Goal: Find specific page/section: Find specific page/section

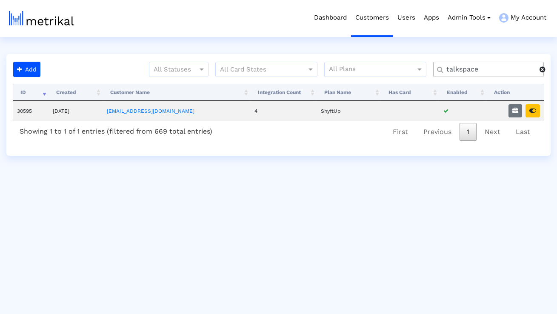
click at [502, 71] on input "talkspace" at bounding box center [490, 69] width 99 height 9
type input "peloton"
click at [533, 113] on icon "button" at bounding box center [533, 111] width 7 height 6
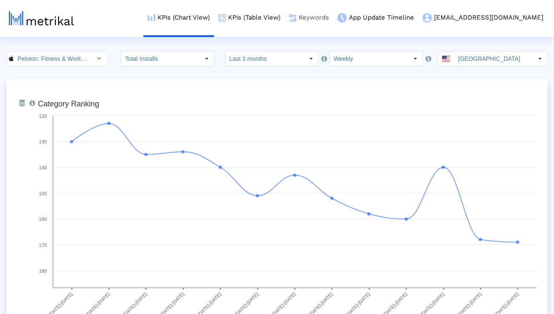
click at [333, 17] on link "Keywords" at bounding box center [309, 17] width 49 height 35
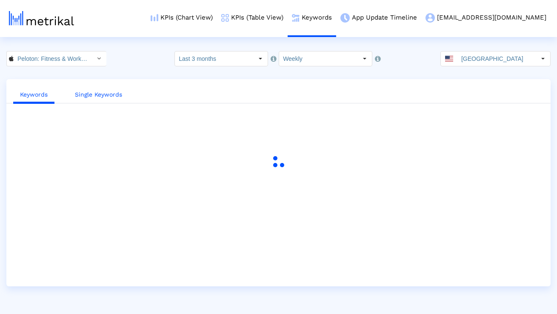
click at [108, 93] on link "Single Keywords" at bounding box center [98, 95] width 61 height 16
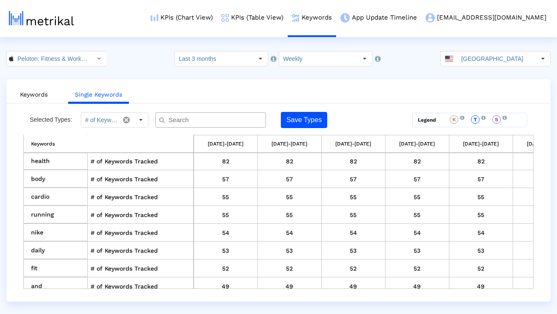
scroll to position [216, 0]
